Goal: Go to known website: Access a specific website the user already knows

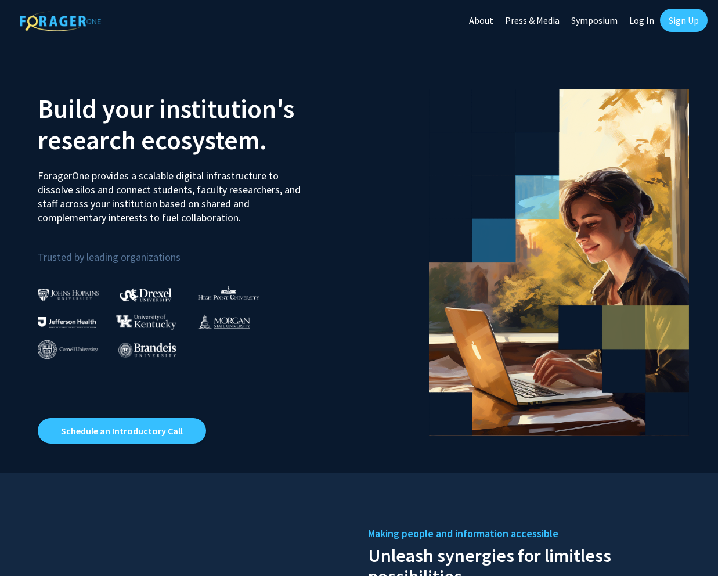
scroll to position [89, 0]
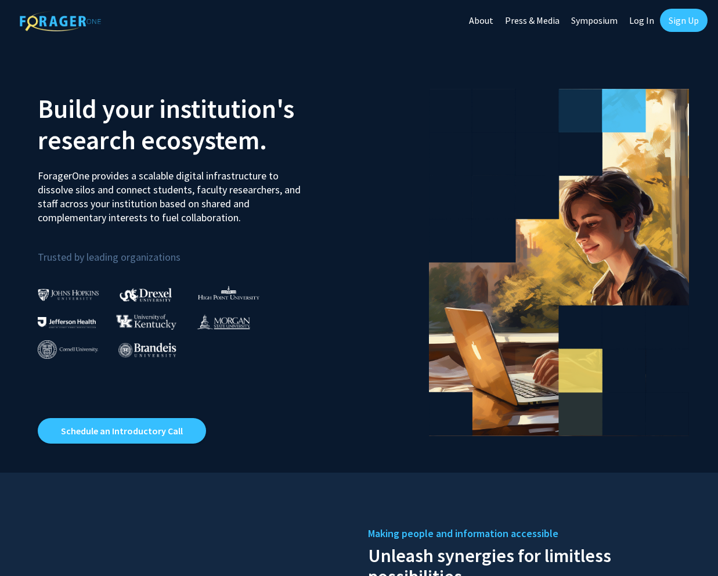
click at [643, 20] on link "Log In" at bounding box center [641, 20] width 37 height 41
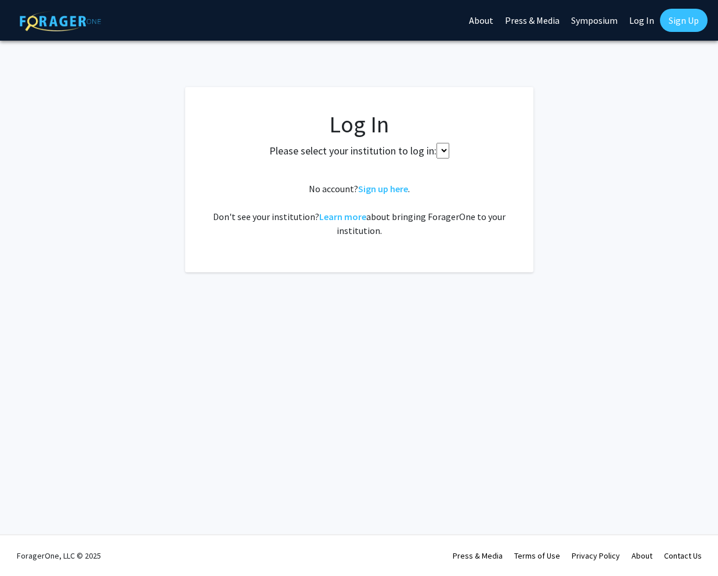
select select
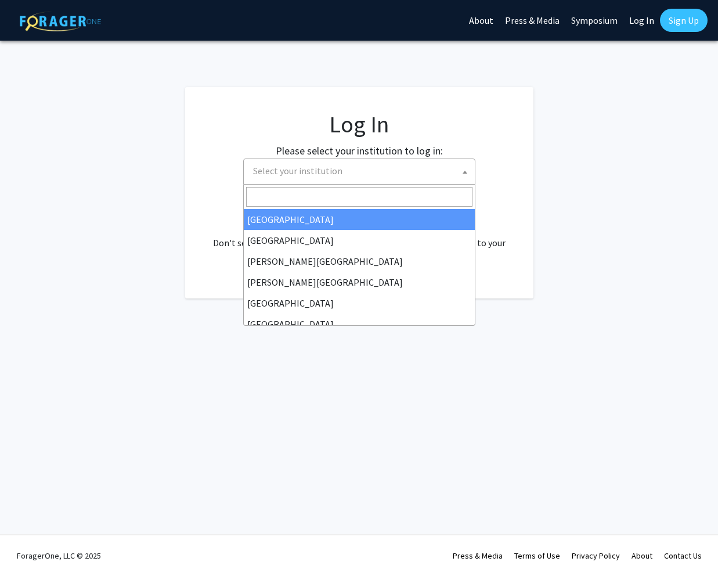
click at [348, 174] on span "Select your institution" at bounding box center [361, 171] width 226 height 24
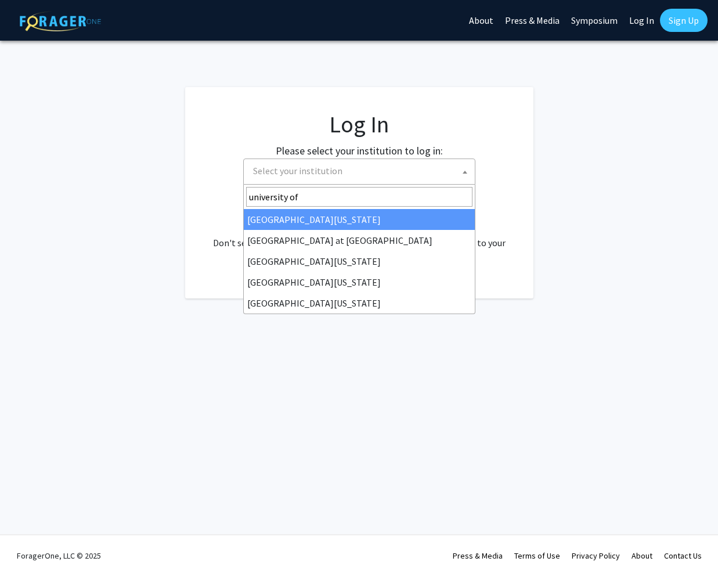
type input "university of"
select select "30"
